Goal: Browse casually

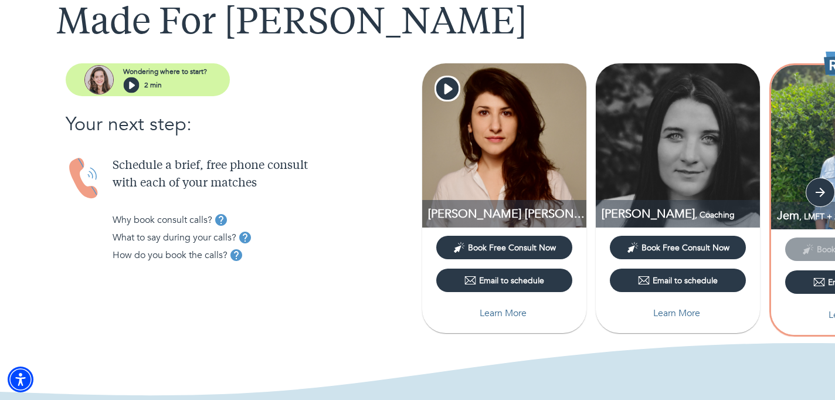
scroll to position [85, 0]
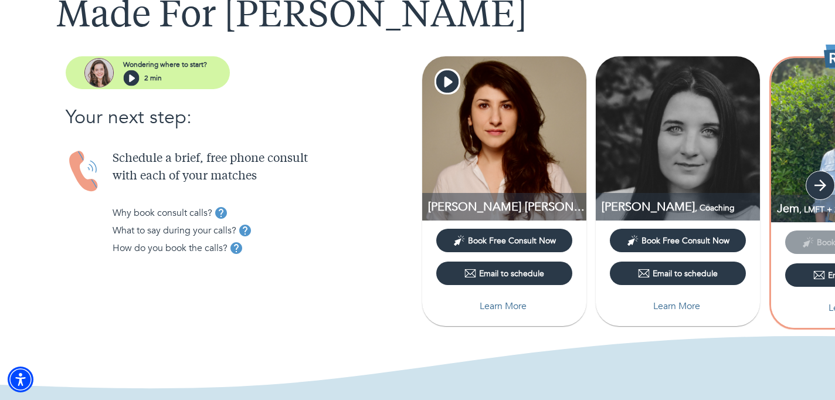
click at [819, 183] on icon "button" at bounding box center [820, 185] width 18 height 18
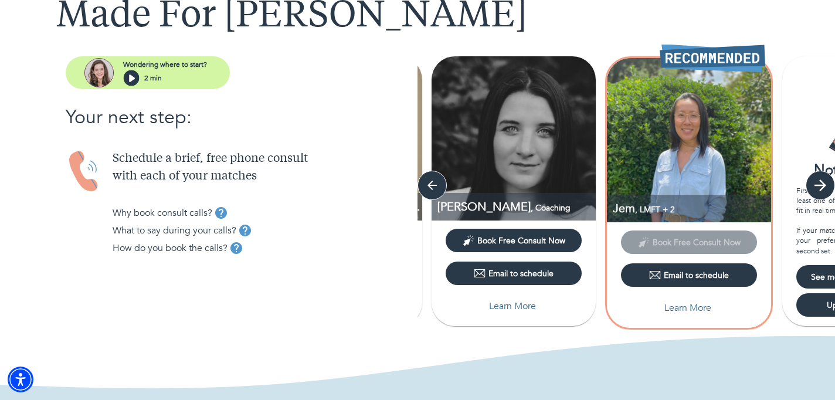
click at [818, 182] on icon "button" at bounding box center [820, 185] width 18 height 18
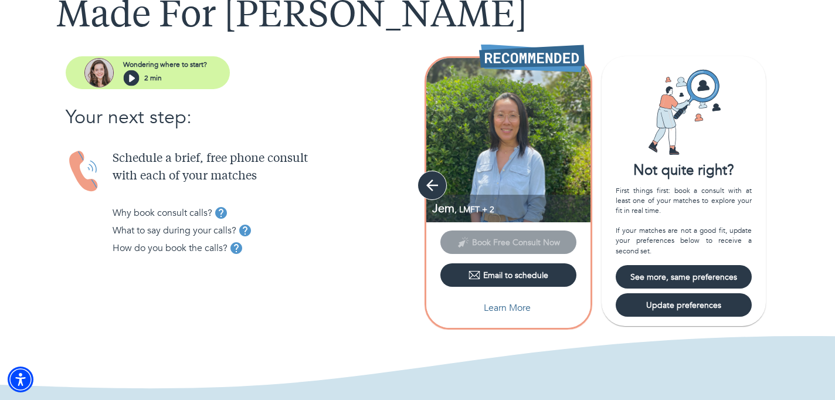
click at [436, 184] on icon "button" at bounding box center [432, 185] width 18 height 18
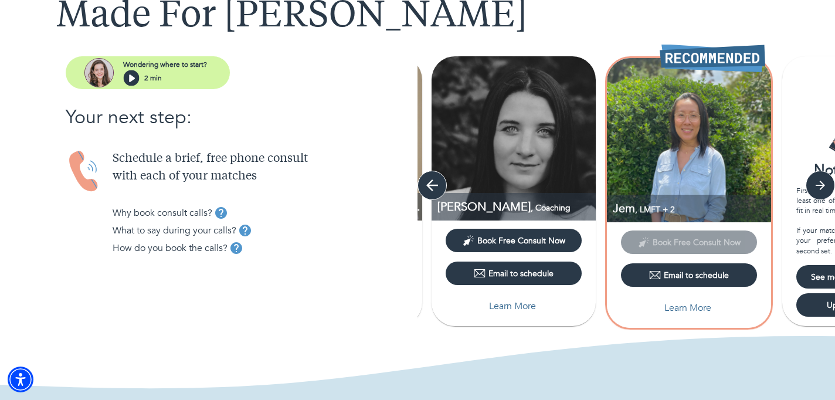
click at [423, 178] on icon "button" at bounding box center [432, 185] width 18 height 18
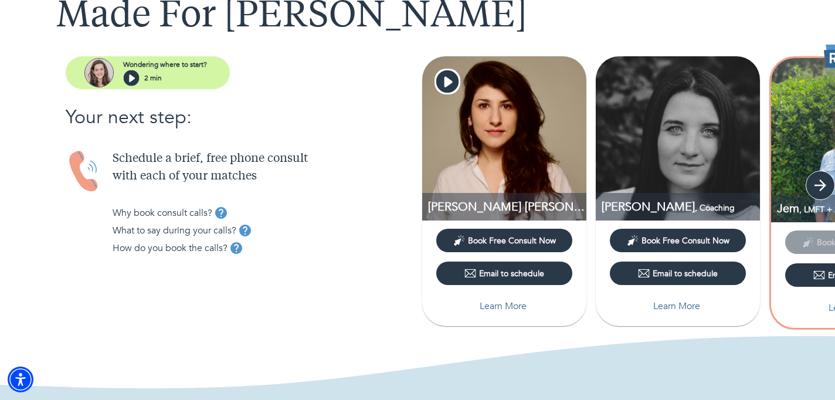
click at [822, 183] on icon "button" at bounding box center [820, 185] width 12 height 12
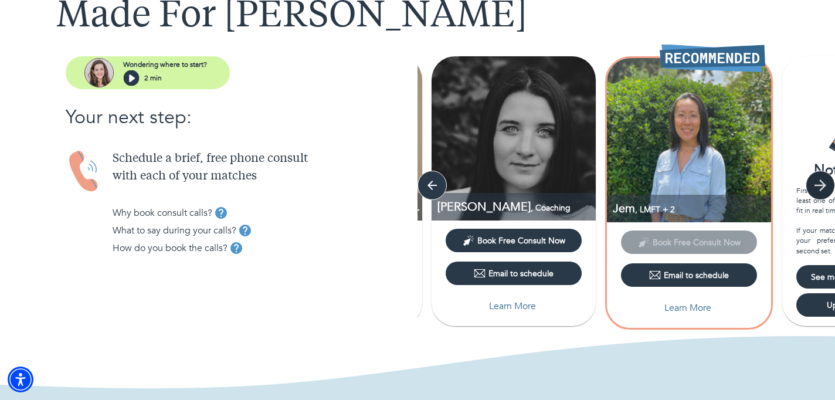
click at [823, 185] on icon "button" at bounding box center [820, 185] width 12 height 12
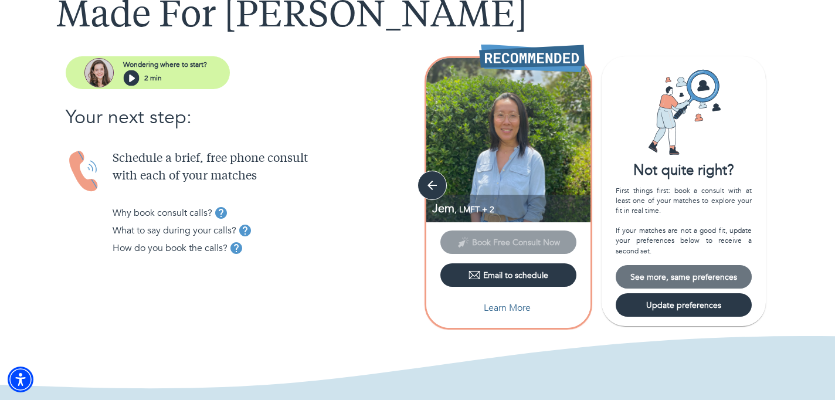
click at [688, 278] on span "See more, same preferences" at bounding box center [683, 276] width 127 height 11
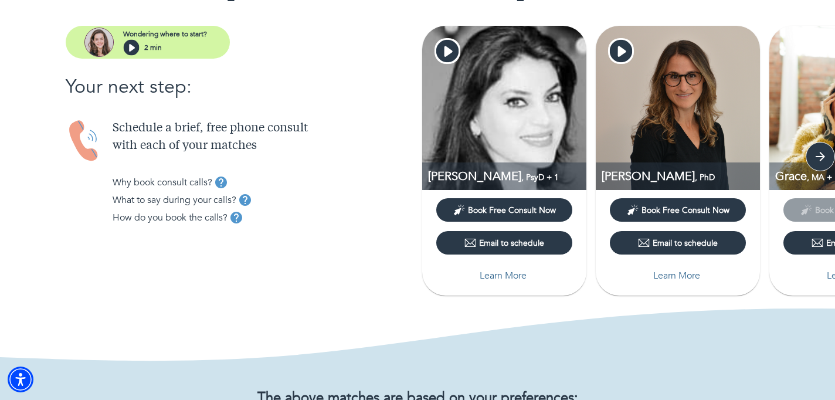
scroll to position [115, 0]
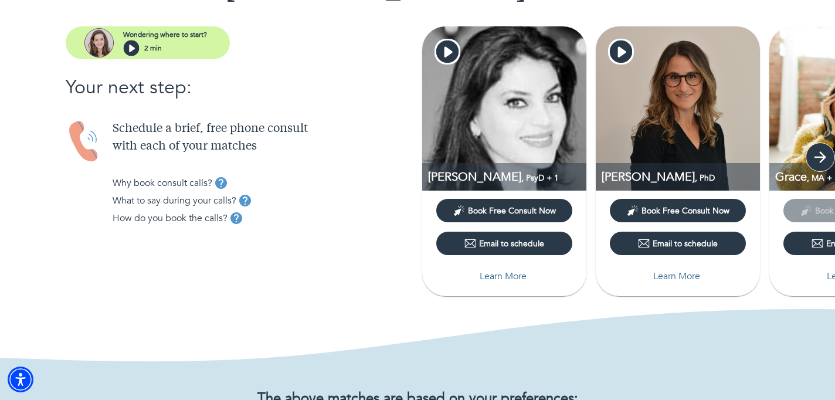
click at [826, 155] on icon "button" at bounding box center [820, 157] width 18 height 18
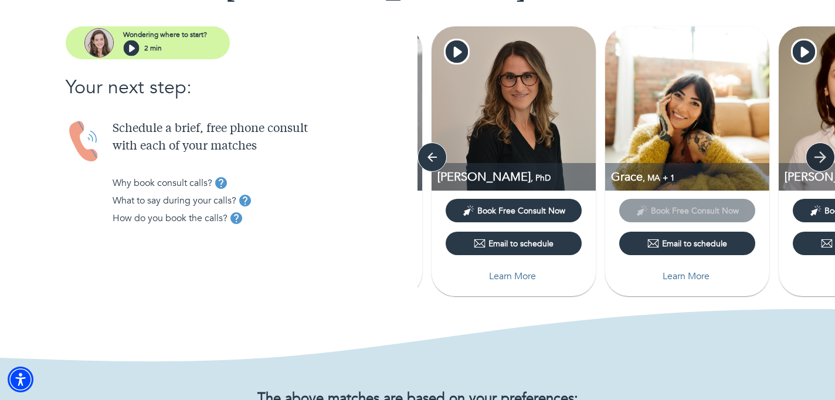
click at [826, 155] on icon "button" at bounding box center [820, 157] width 18 height 18
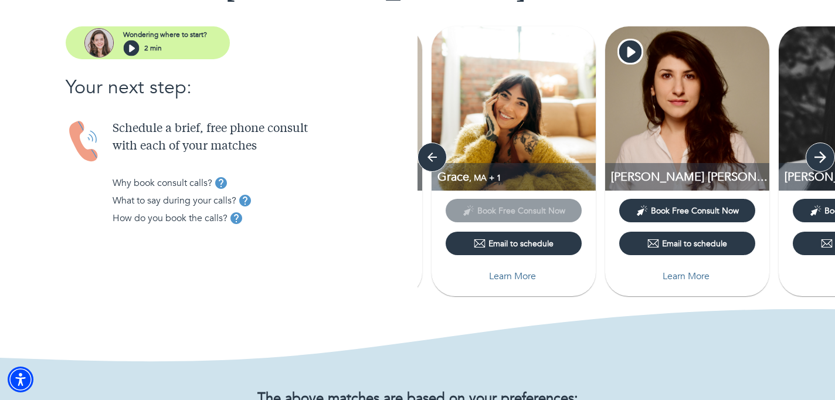
click at [826, 155] on icon "button" at bounding box center [820, 157] width 18 height 18
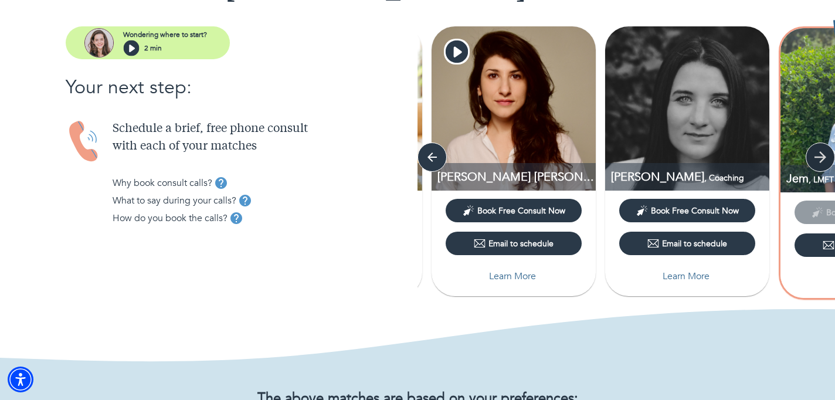
click at [826, 155] on icon "button" at bounding box center [820, 157] width 18 height 18
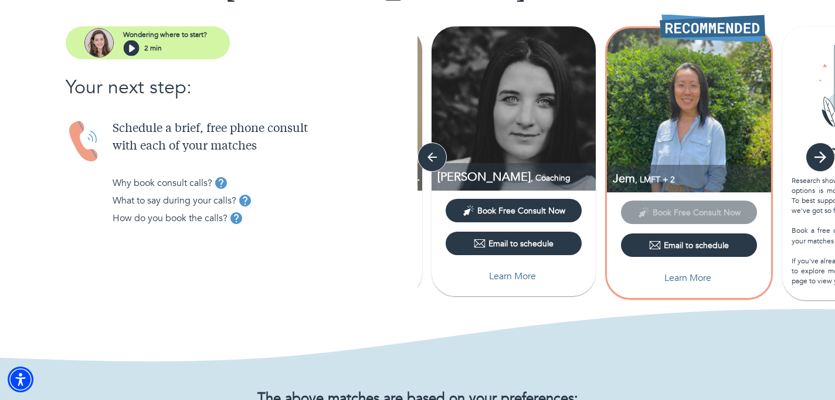
click at [826, 155] on icon "button" at bounding box center [820, 157] width 18 height 18
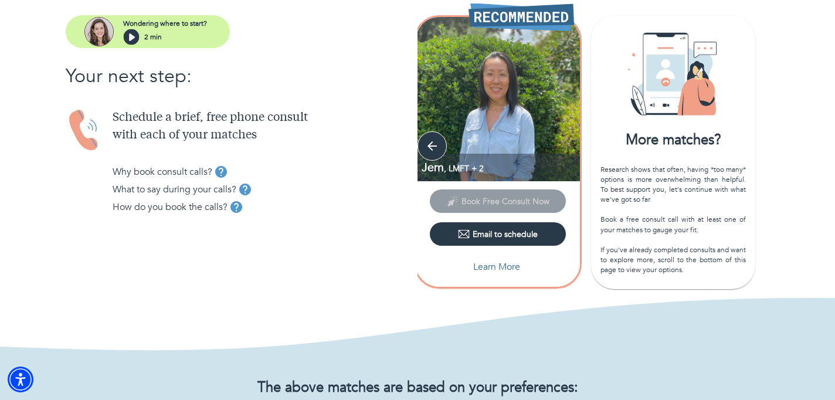
scroll to position [127, 0]
